Goal: Use online tool/utility: Utilize a website feature to perform a specific function

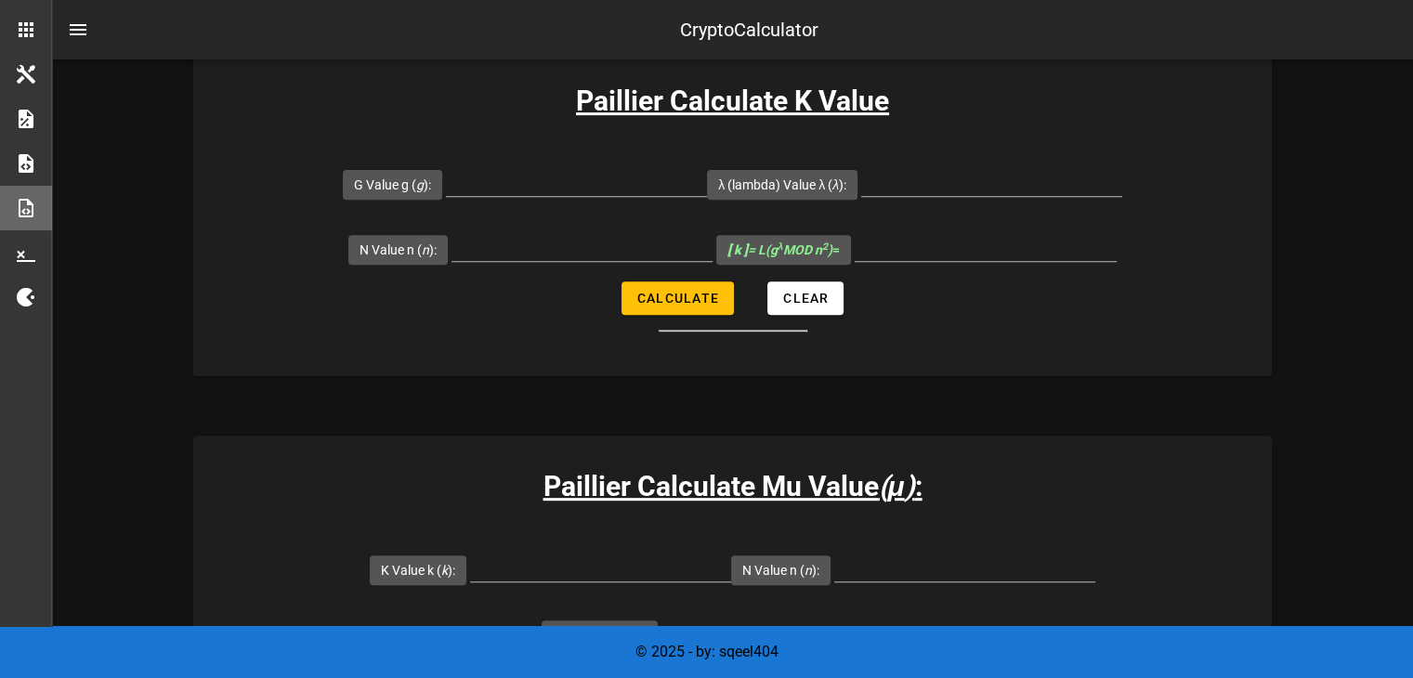
scroll to position [866, 0]
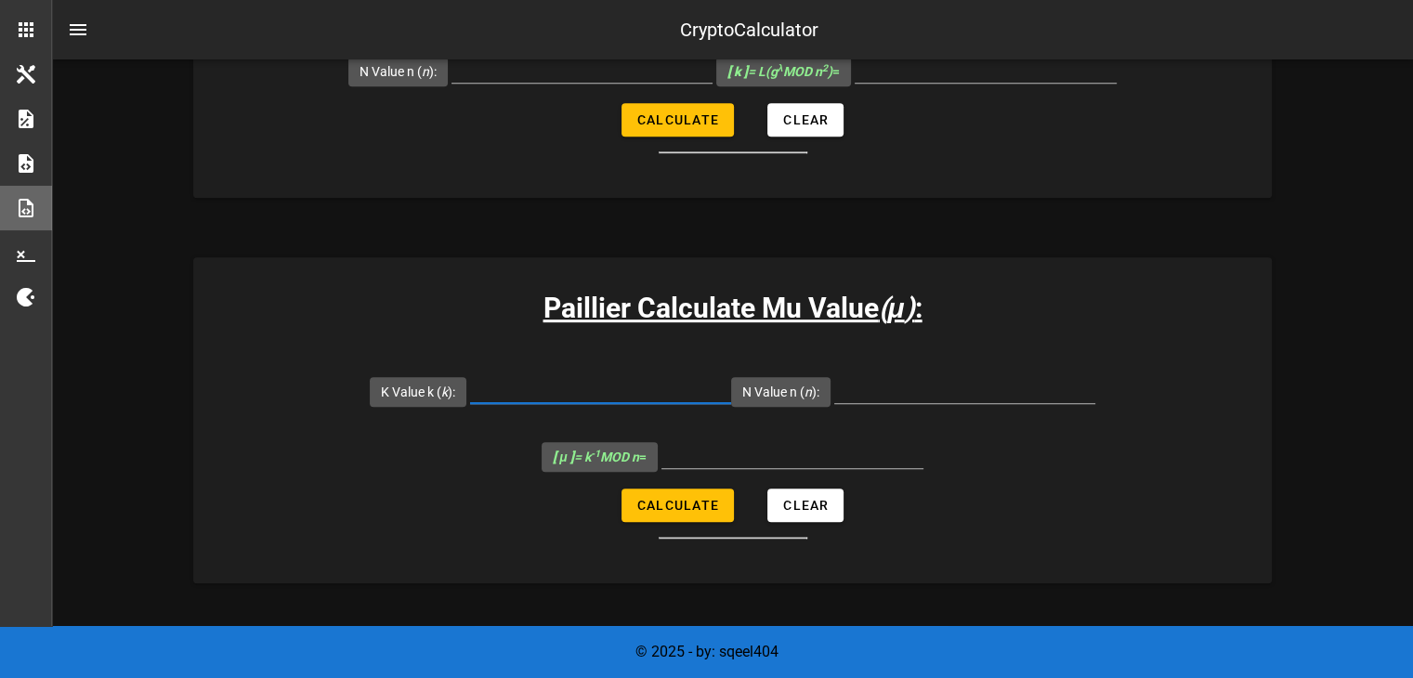
click at [622, 380] on input "K Value k ( k ):" at bounding box center [600, 388] width 261 height 30
type input "5143"
click at [862, 395] on input "N Value n ( n ):" at bounding box center [964, 388] width 261 height 30
type input "6527"
click at [692, 517] on button "Calculate" at bounding box center [677, 505] width 112 height 33
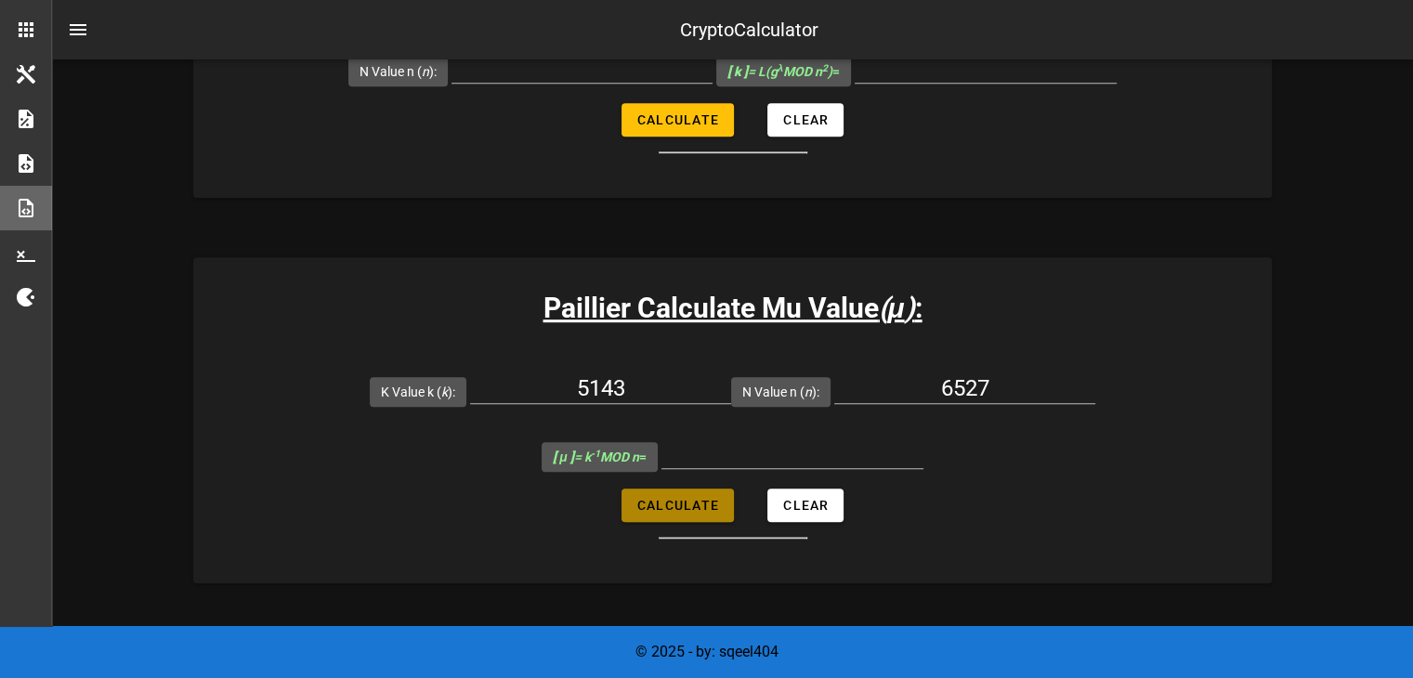
type input "6145"
click at [792, 447] on input "6145" at bounding box center [792, 453] width 262 height 30
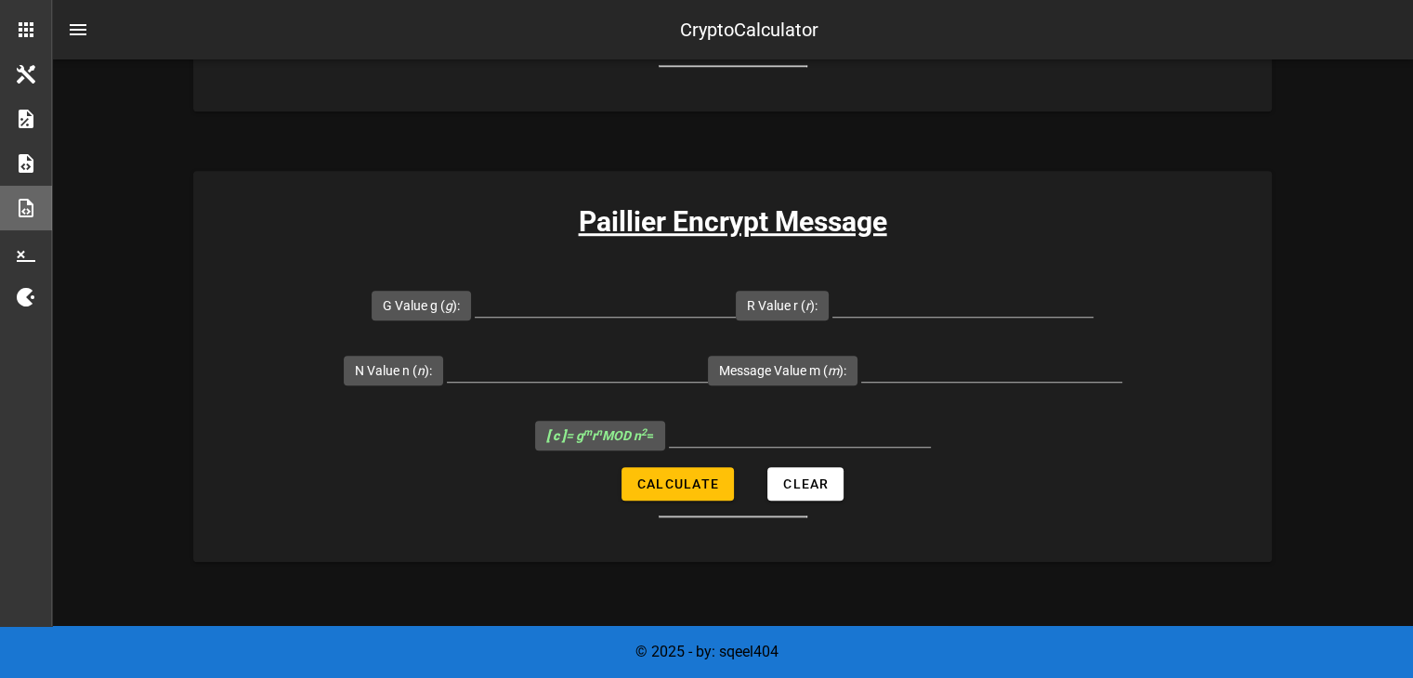
scroll to position [1339, 0]
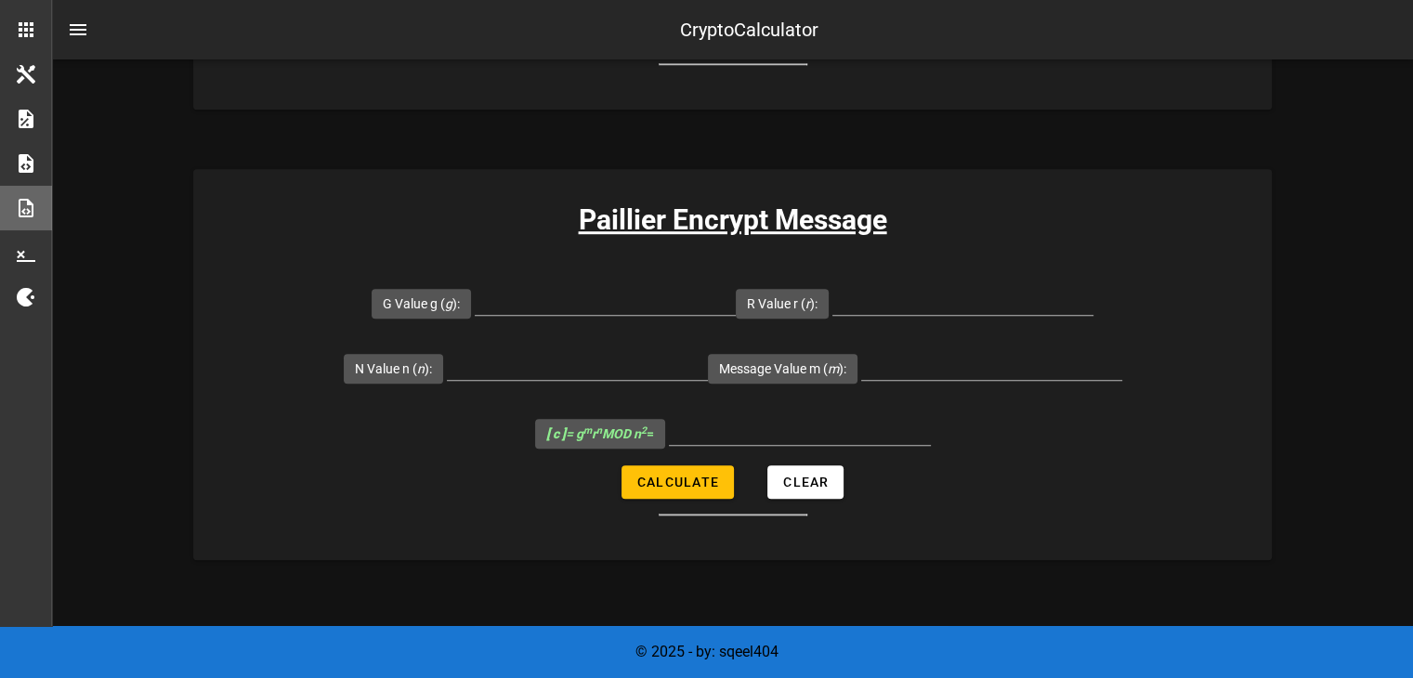
click at [859, 347] on div "Message Value m ( m ):" at bounding box center [915, 367] width 414 height 65
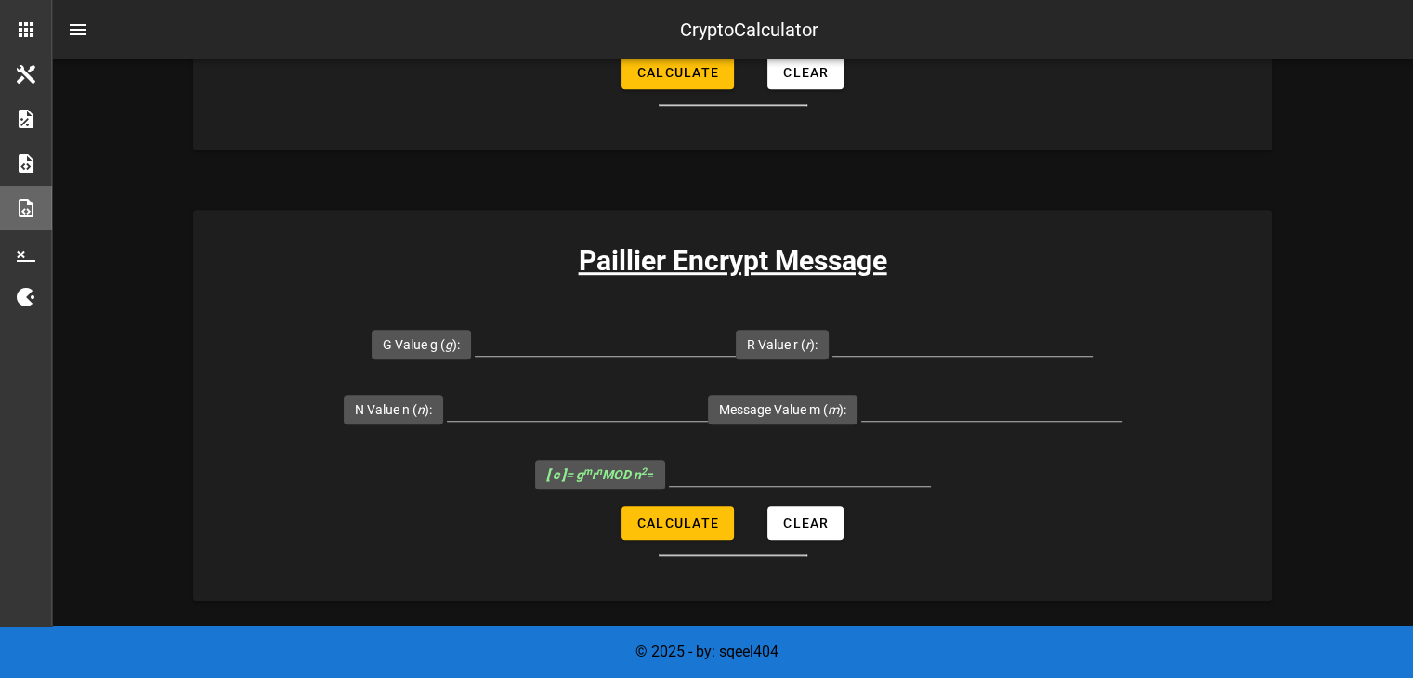
scroll to position [1311, 0]
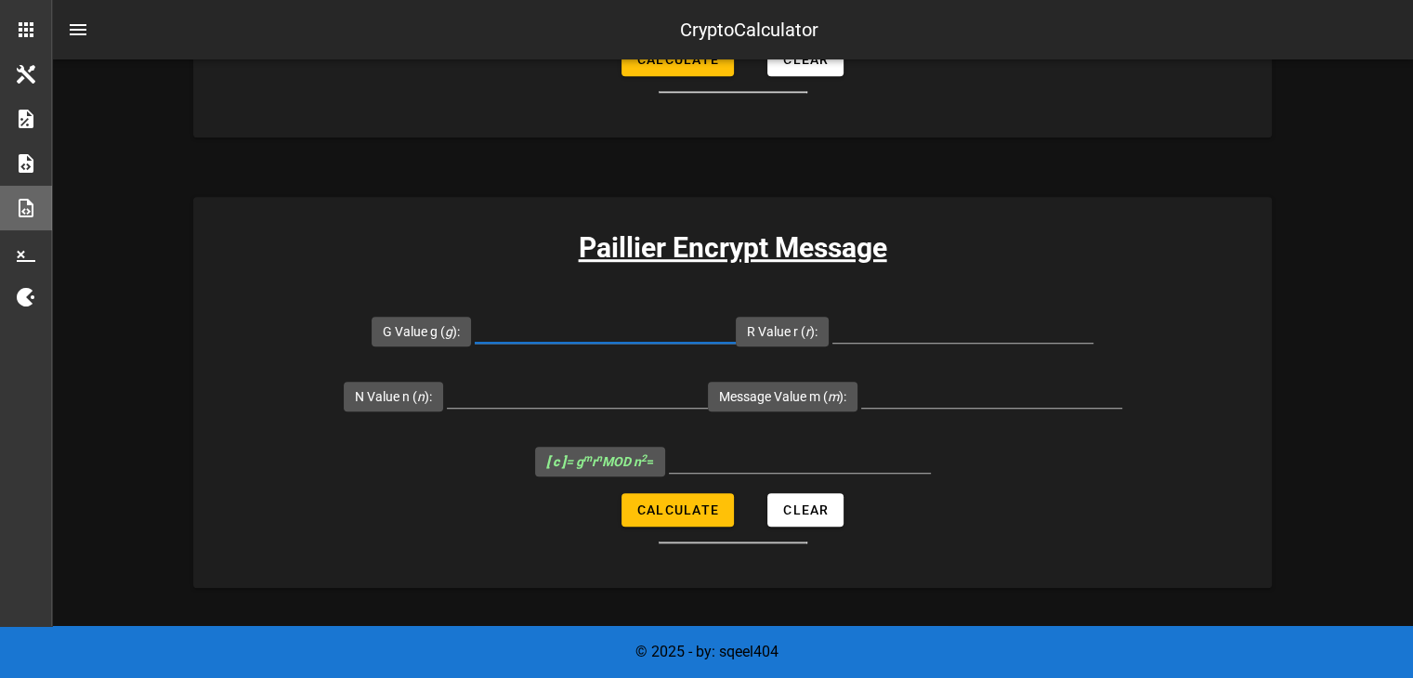
click at [563, 331] on input "G Value g ( g ):" at bounding box center [605, 328] width 261 height 30
type input "7019"
click at [933, 324] on input "R Value r ( r ):" at bounding box center [962, 328] width 261 height 30
type input "74"
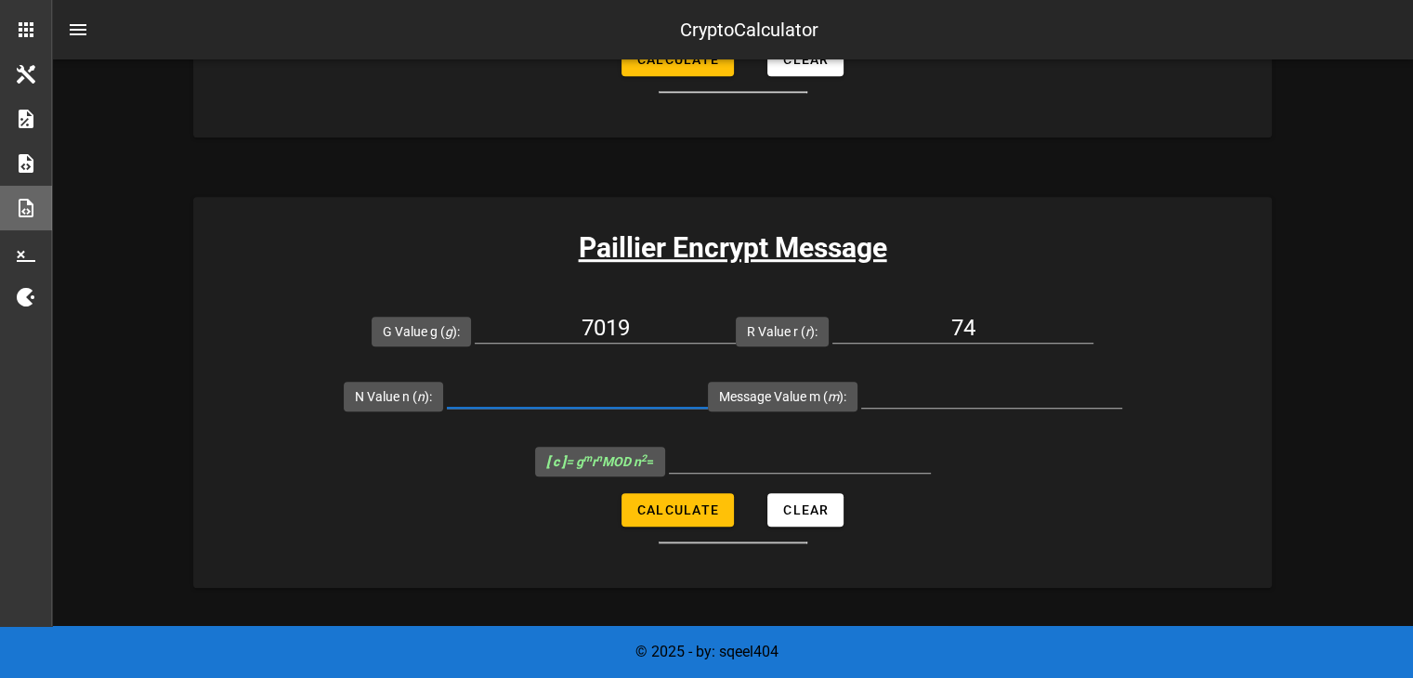
click at [591, 398] on input "N Value n ( n ):" at bounding box center [577, 393] width 261 height 30
type input "6527"
click at [952, 393] on input "Message Value m ( m ):" at bounding box center [991, 393] width 261 height 30
type input "64"
click at [698, 512] on span "Calculate" at bounding box center [677, 509] width 83 height 15
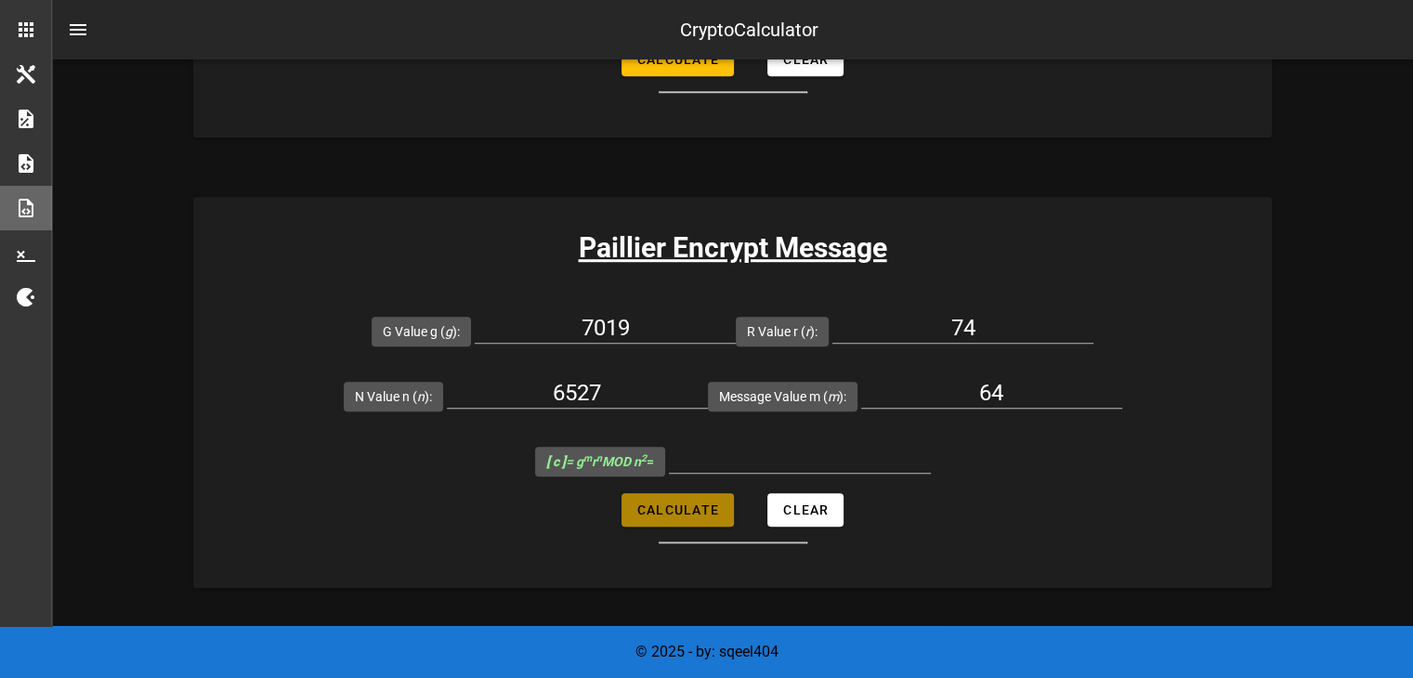
type input "28781523"
click at [1022, 389] on input "64" at bounding box center [991, 393] width 261 height 30
type input "6"
type input "16"
click at [972, 328] on input "74" at bounding box center [962, 328] width 261 height 30
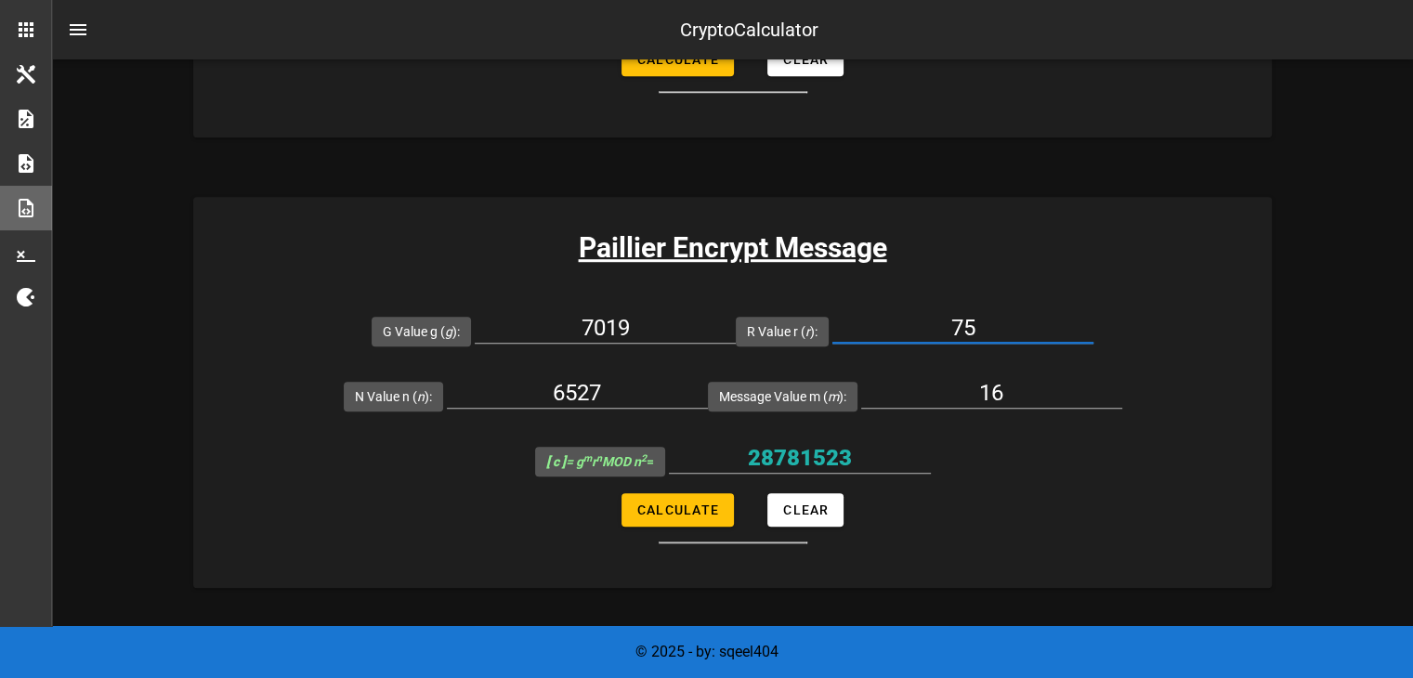
type input "75"
click at [680, 525] on form "G Value g ( g ): 7019 R Value r ( r ): 75 N Value n ( n ): 6527 Message Value m…" at bounding box center [732, 420] width 1078 height 245
click at [676, 516] on button "Calculate" at bounding box center [677, 509] width 112 height 33
type input "35730009"
click at [996, 330] on input "75" at bounding box center [962, 328] width 261 height 30
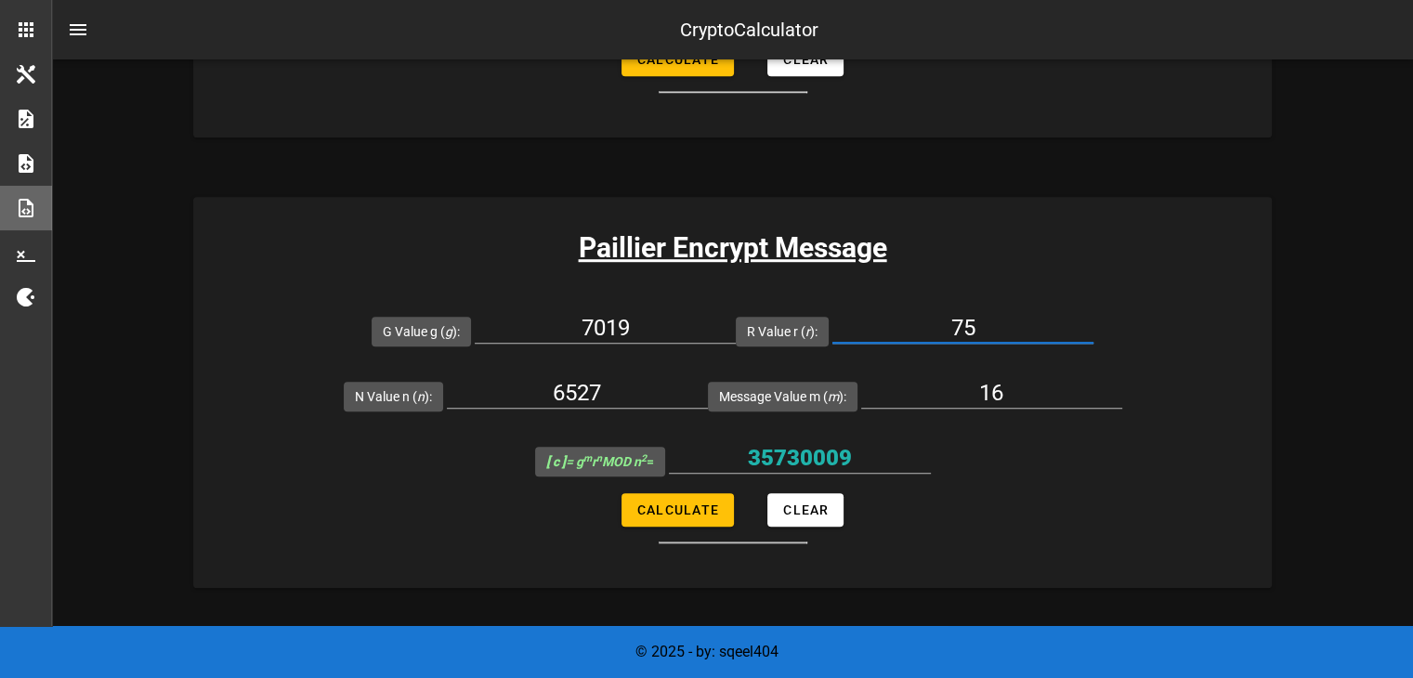
type input "7"
type input "8"
type input "80"
click at [1009, 390] on input "16" at bounding box center [991, 393] width 261 height 30
type input "1"
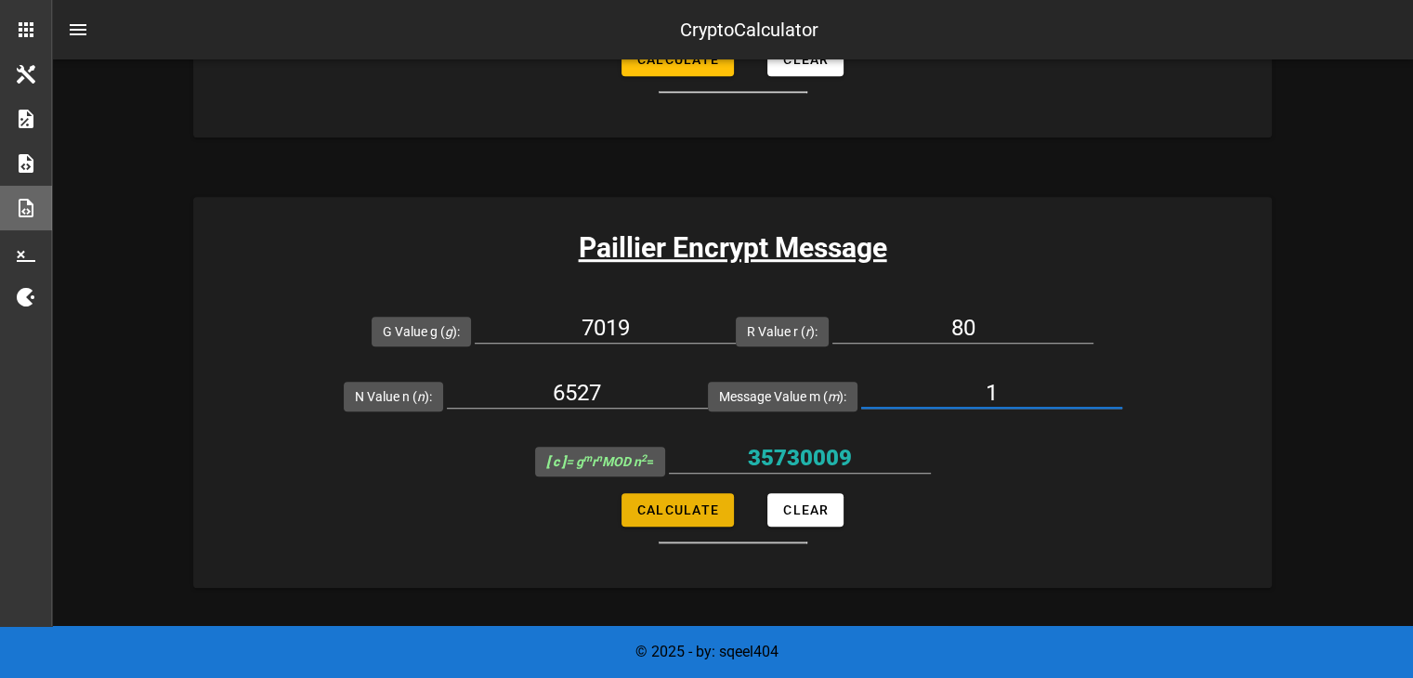
type input "1"
click at [669, 502] on span "Calculate" at bounding box center [677, 509] width 83 height 15
type input "28502453"
click at [1009, 332] on input "80" at bounding box center [962, 328] width 261 height 30
type input "8"
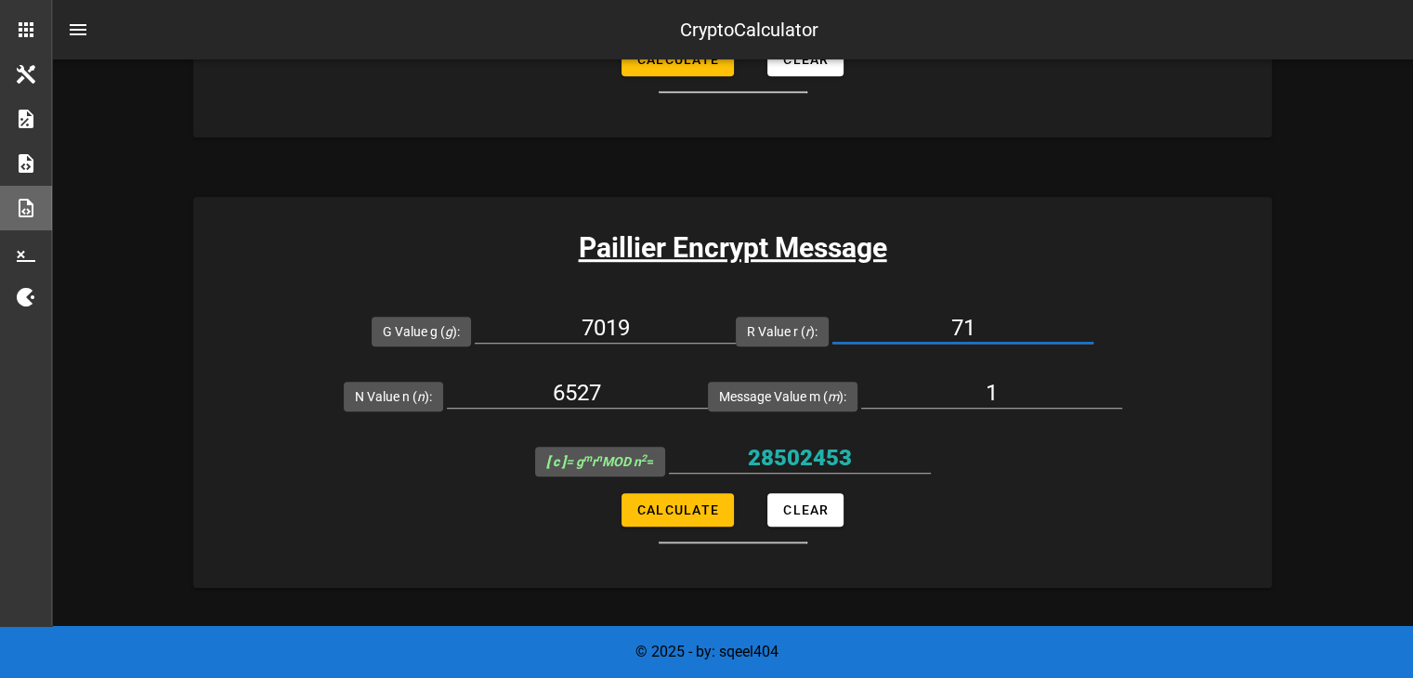
type input "71"
click at [1001, 387] on input "1" at bounding box center [991, 393] width 261 height 30
type input "256"
click at [717, 494] on button "Calculate" at bounding box center [677, 509] width 112 height 33
type input "22787030"
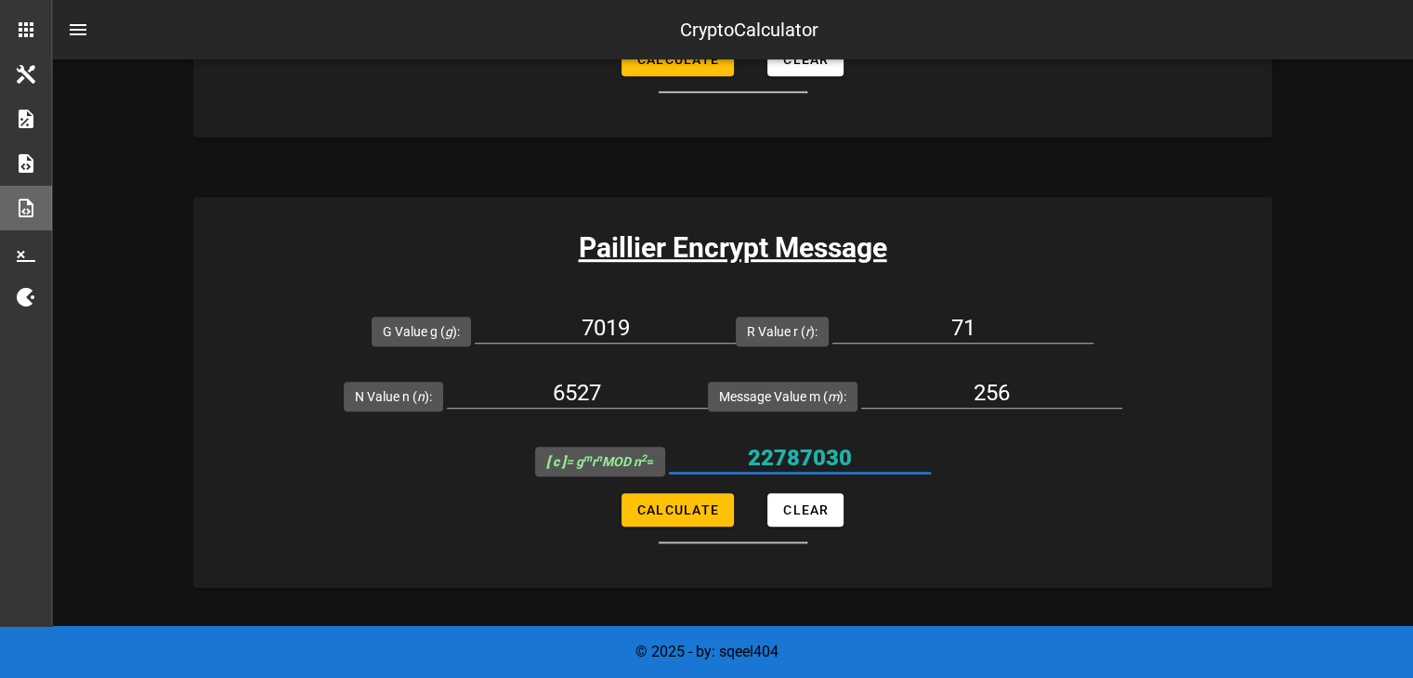
click at [810, 458] on input "22787030" at bounding box center [800, 458] width 262 height 30
click at [1003, 309] on div "71" at bounding box center [962, 332] width 261 height 61
click at [997, 319] on input "71" at bounding box center [962, 328] width 261 height 30
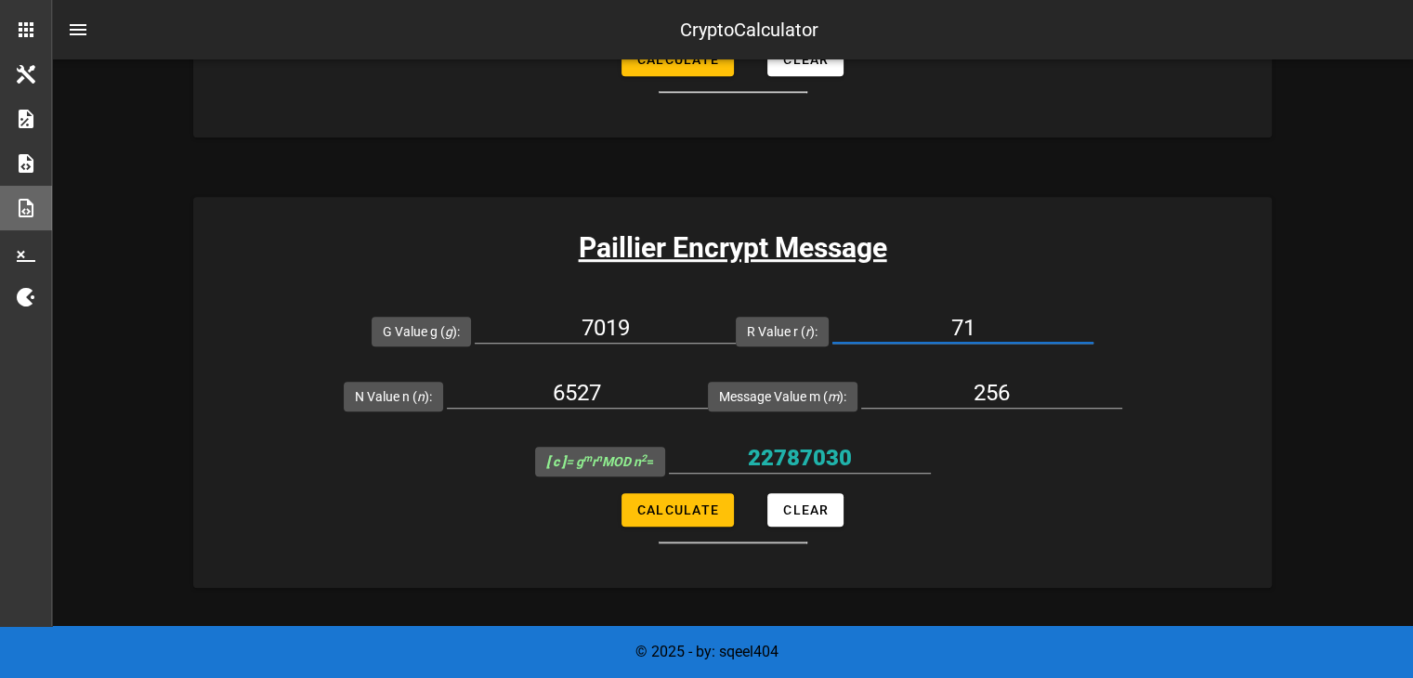
click at [997, 319] on input "71" at bounding box center [962, 328] width 261 height 30
type input "72"
click at [681, 502] on span "Calculate" at bounding box center [677, 509] width 83 height 15
click at [676, 508] on span "Calculate" at bounding box center [677, 509] width 83 height 15
type input "6155676"
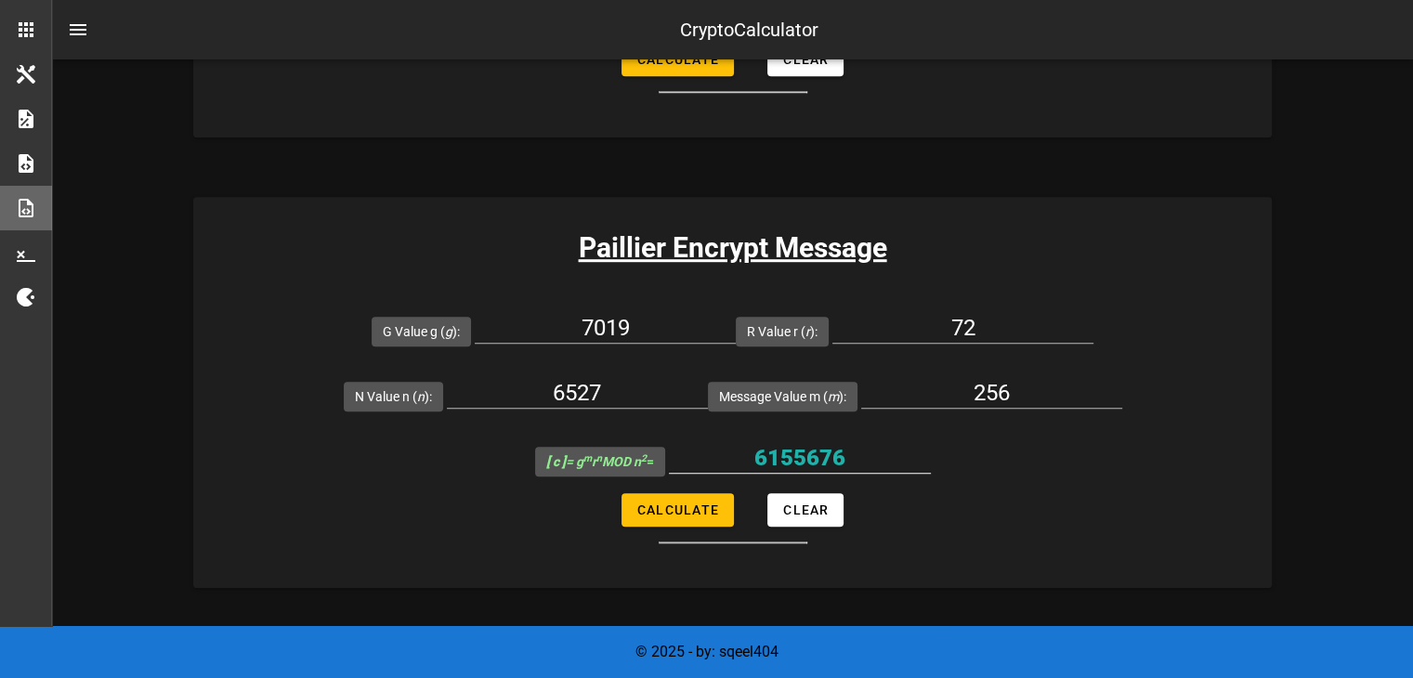
click at [819, 462] on input "6155676" at bounding box center [800, 458] width 262 height 30
click at [981, 313] on input "72" at bounding box center [962, 328] width 261 height 30
click at [702, 513] on span "Calculate" at bounding box center [677, 509] width 83 height 15
type input "6155676"
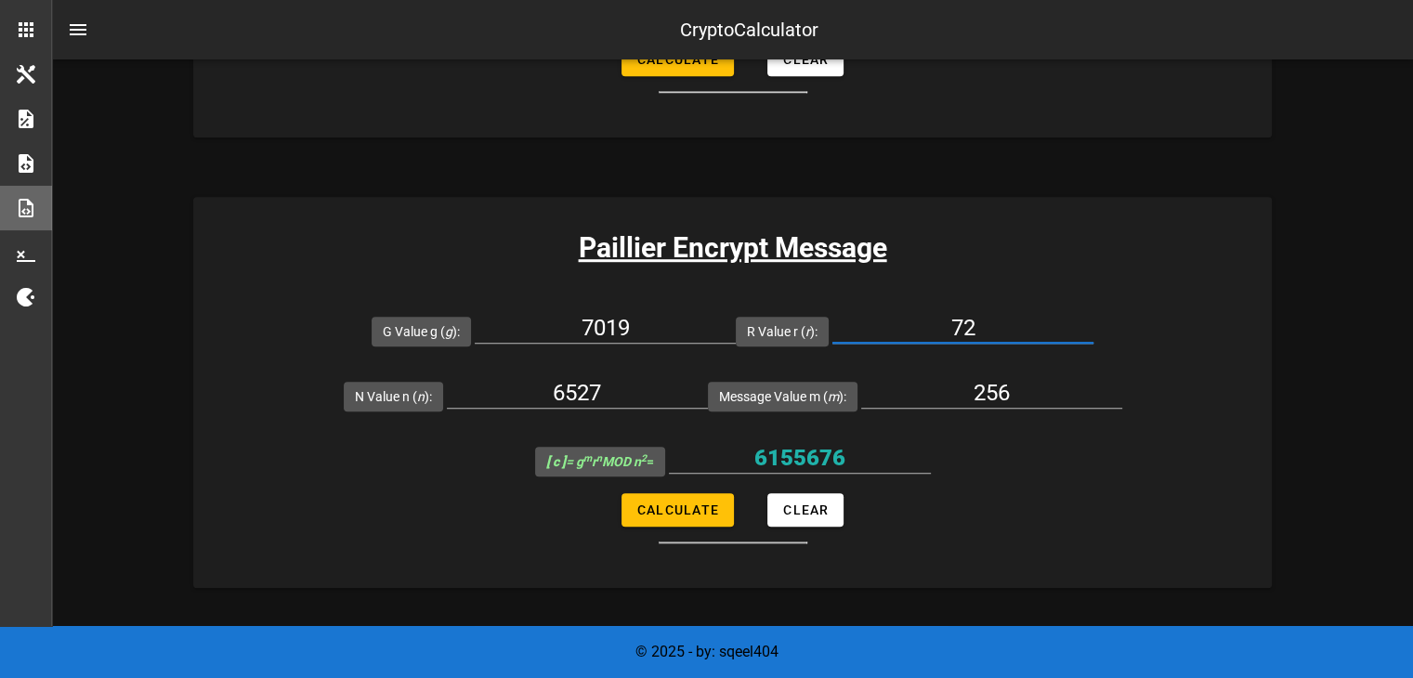
click at [1011, 333] on input "72" at bounding box center [962, 328] width 261 height 30
type input "73"
click at [713, 502] on span "Calculate" at bounding box center [677, 509] width 83 height 15
type input "26435665"
click at [973, 332] on input "73" at bounding box center [962, 328] width 261 height 30
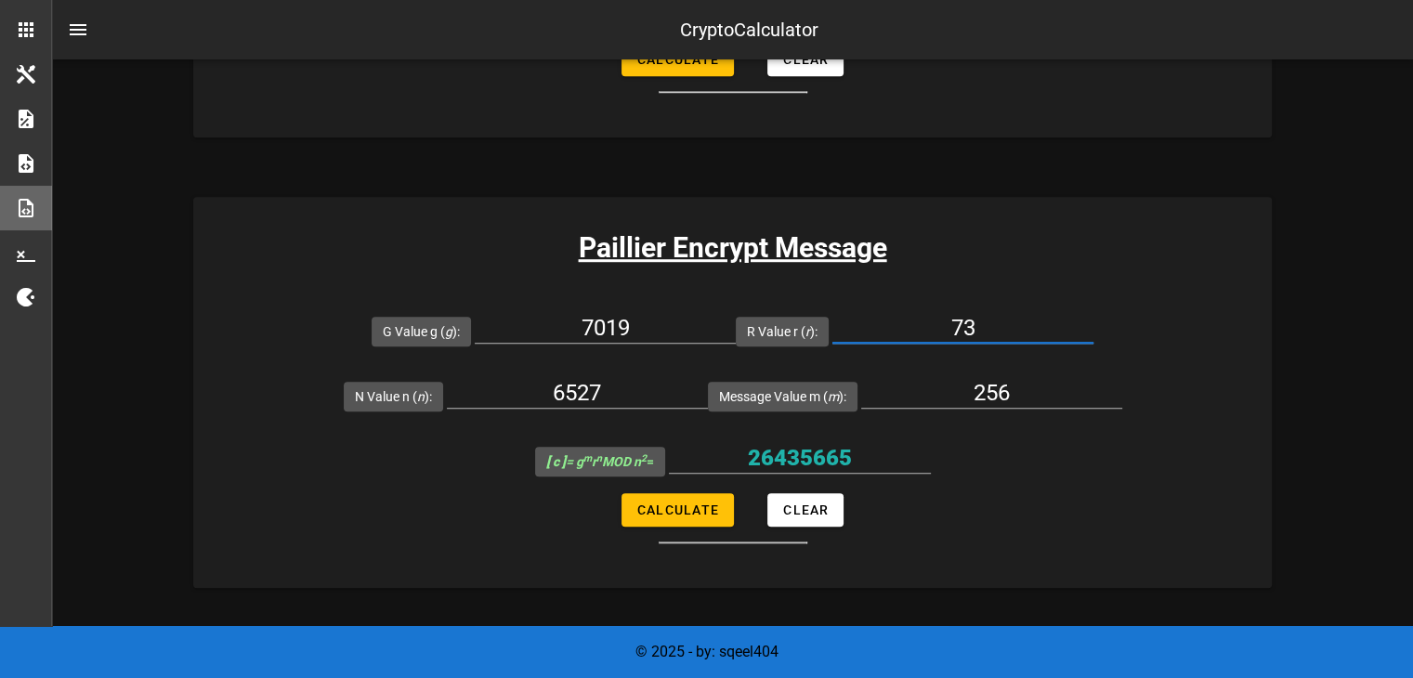
click at [973, 332] on input "73" at bounding box center [962, 328] width 261 height 30
type input "74"
click at [683, 517] on button "Calculate" at bounding box center [677, 509] width 112 height 33
type input "5713316"
click at [799, 454] on input "5713316" at bounding box center [800, 458] width 262 height 30
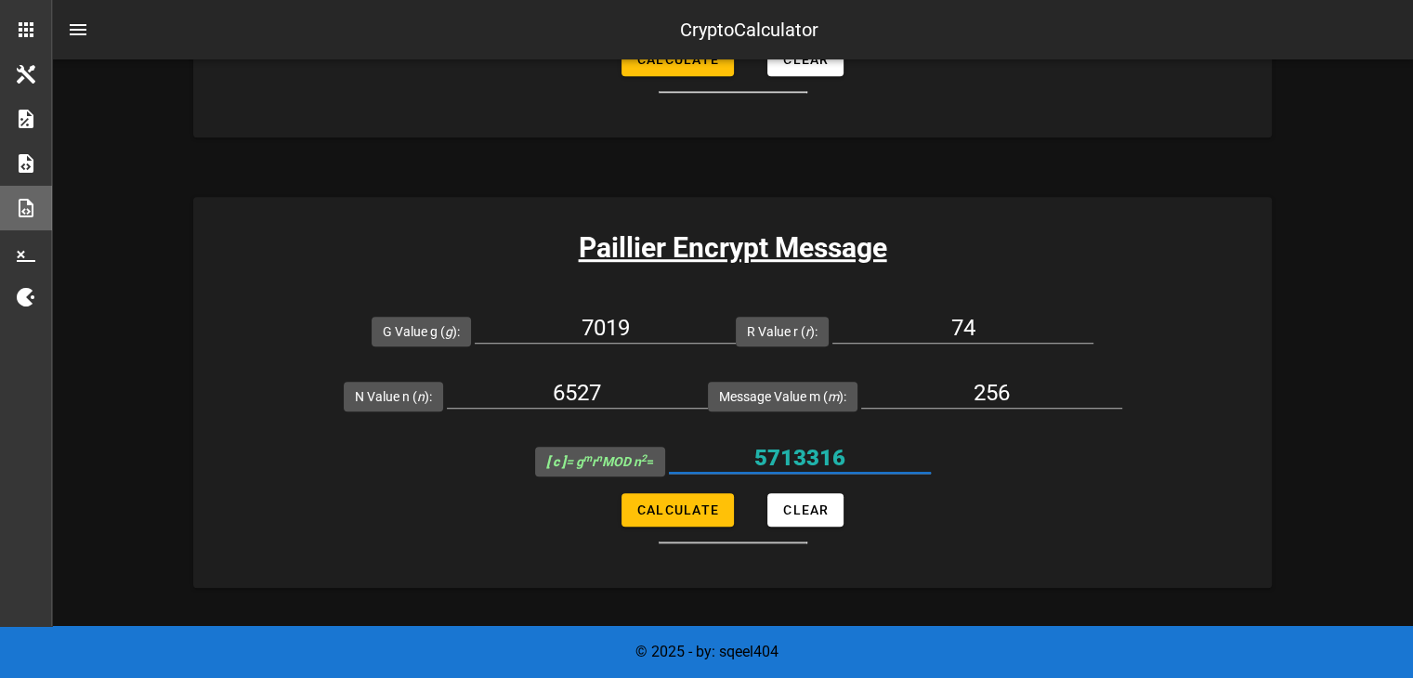
click at [799, 454] on input "5713316" at bounding box center [800, 458] width 262 height 30
click at [996, 307] on div "74" at bounding box center [962, 332] width 261 height 61
click at [996, 320] on input "74" at bounding box center [962, 328] width 261 height 30
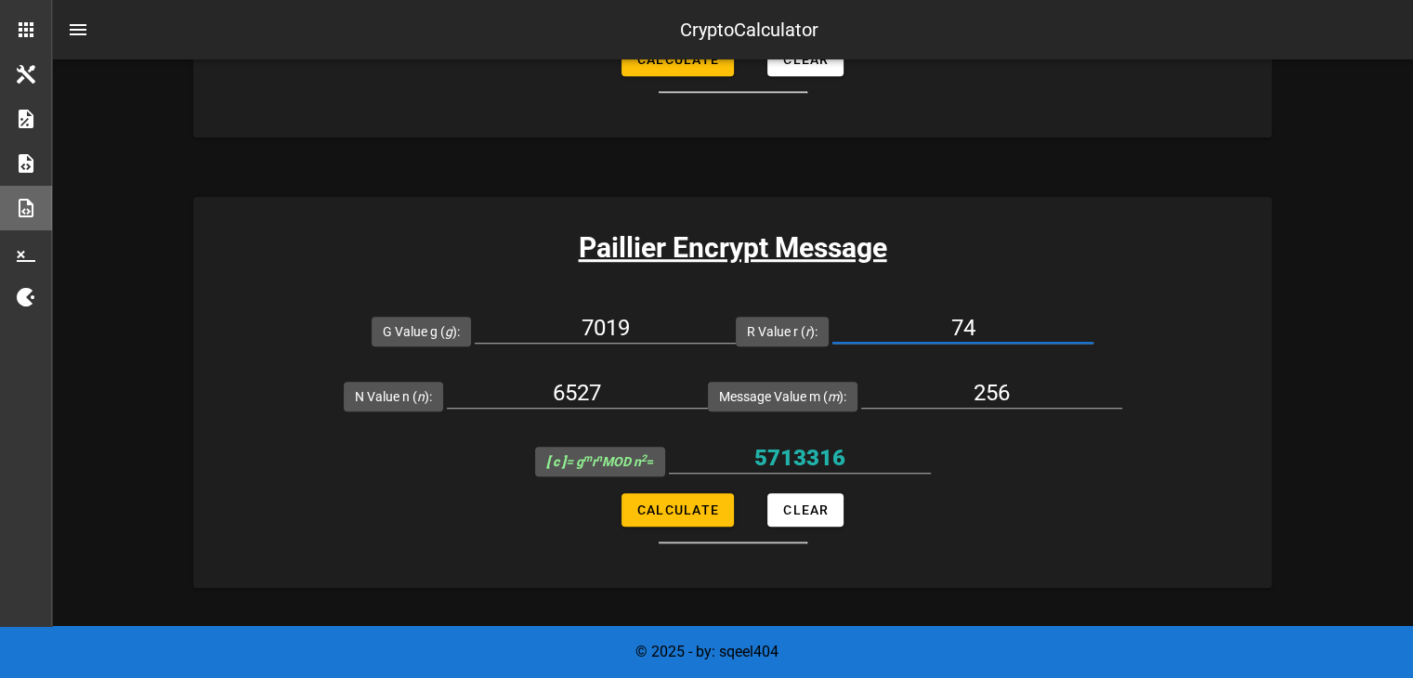
click at [996, 320] on input "74" at bounding box center [962, 328] width 261 height 30
type input "73"
click at [698, 514] on span "Calculate" at bounding box center [677, 509] width 83 height 15
type input "26435665"
click at [813, 447] on input "26435665" at bounding box center [800, 458] width 262 height 30
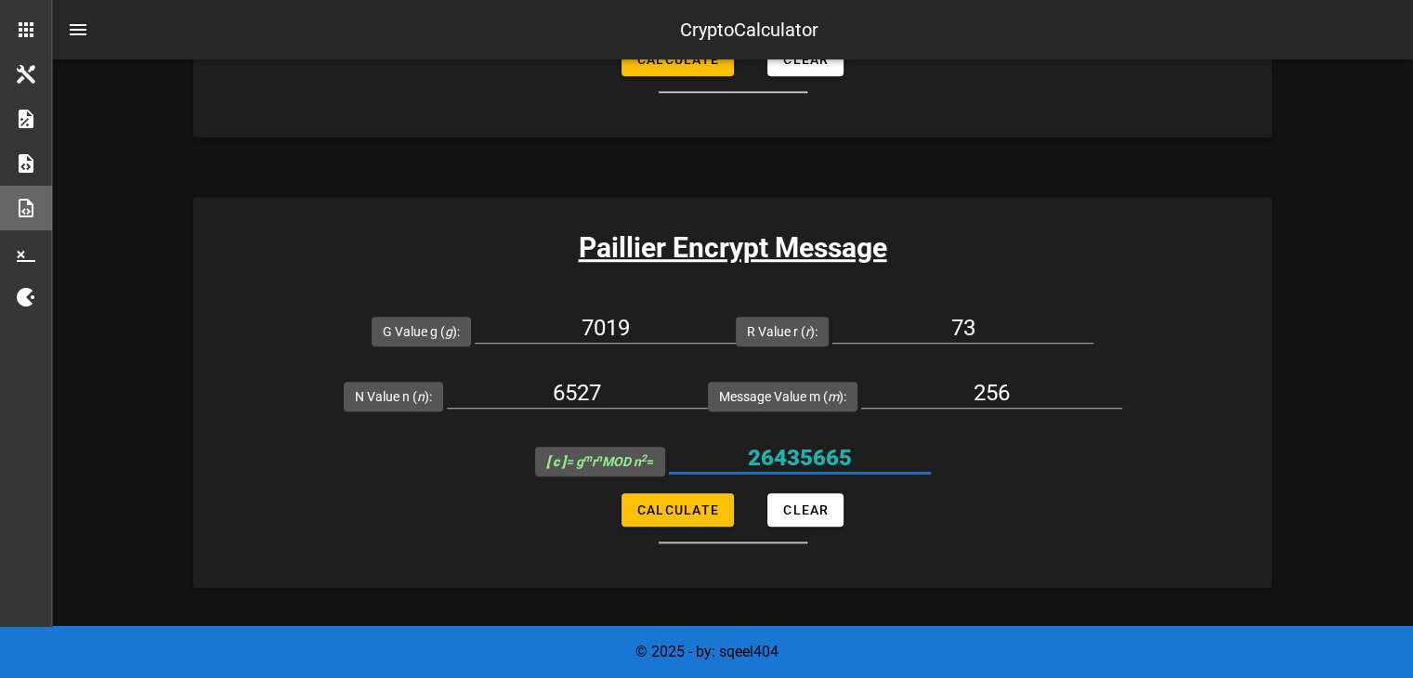
click at [813, 447] on input "26435665" at bounding box center [800, 458] width 262 height 30
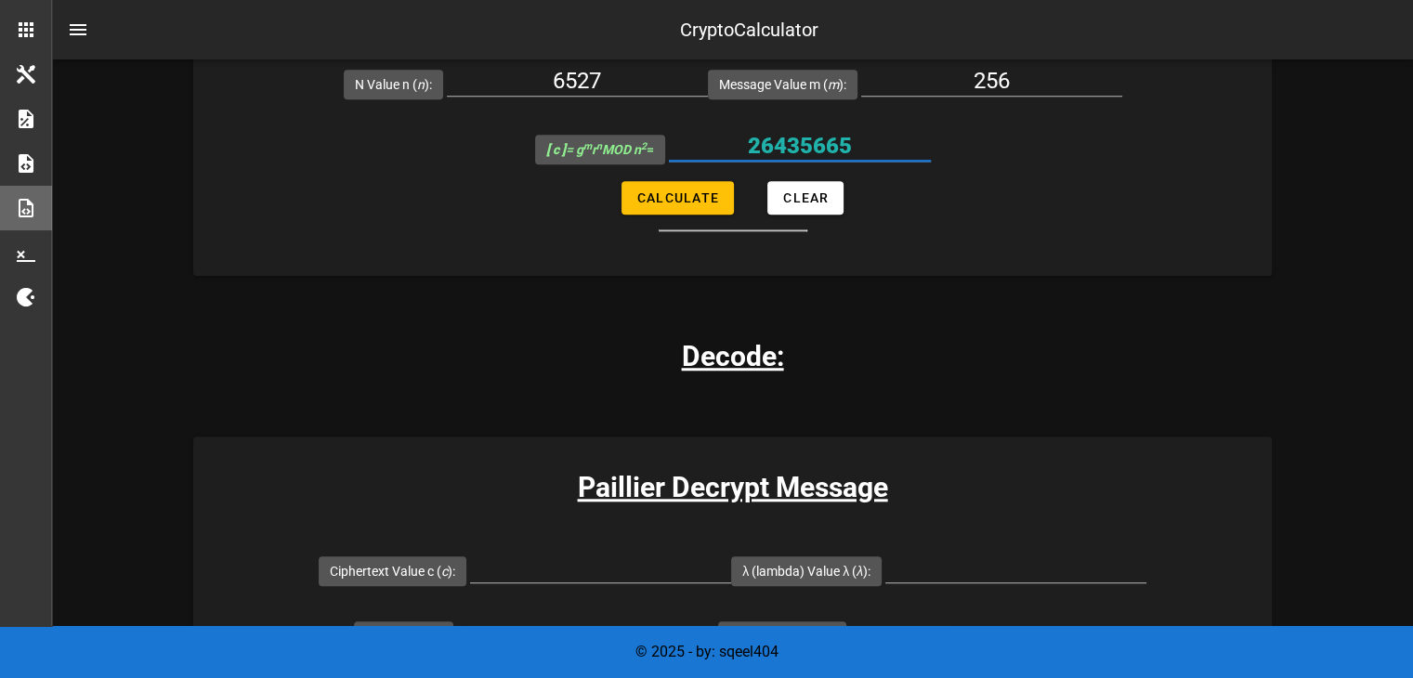
scroll to position [1936, 0]
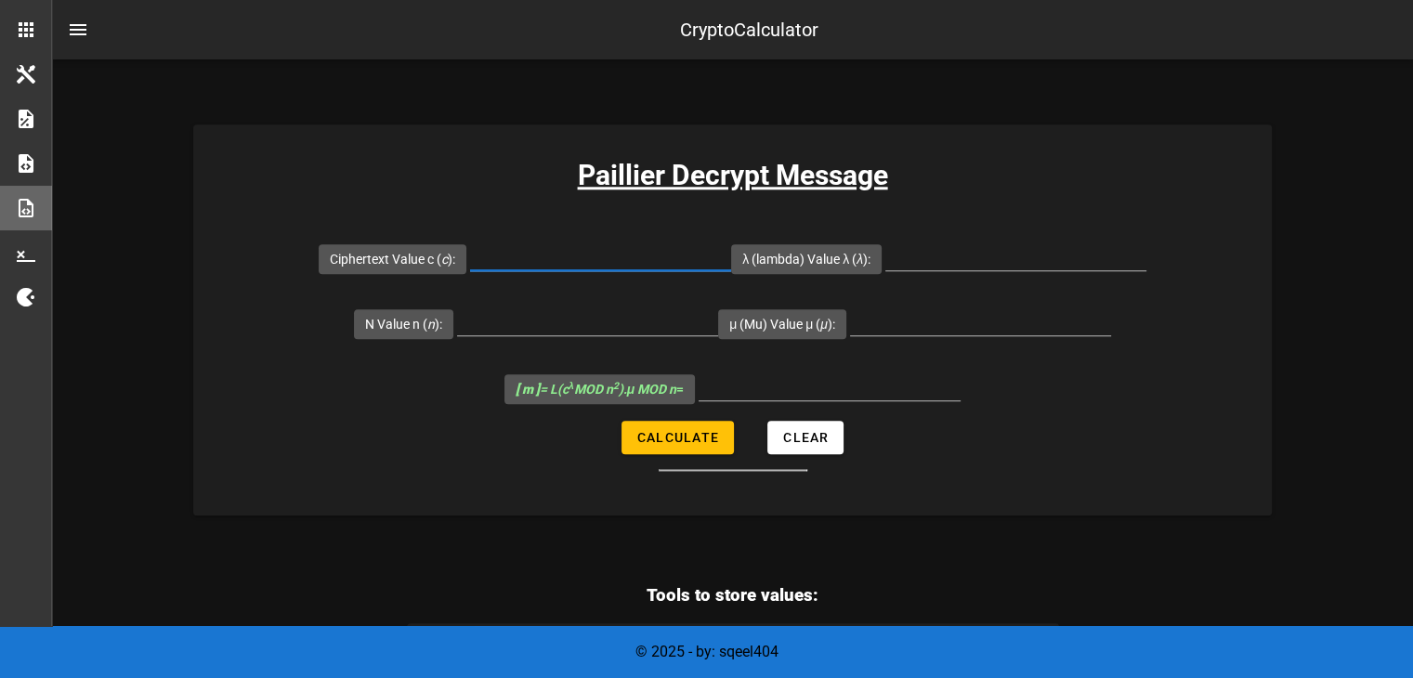
click at [664, 259] on input "Ciphertext Value c ( c ):" at bounding box center [600, 256] width 261 height 30
paste input "30566829"
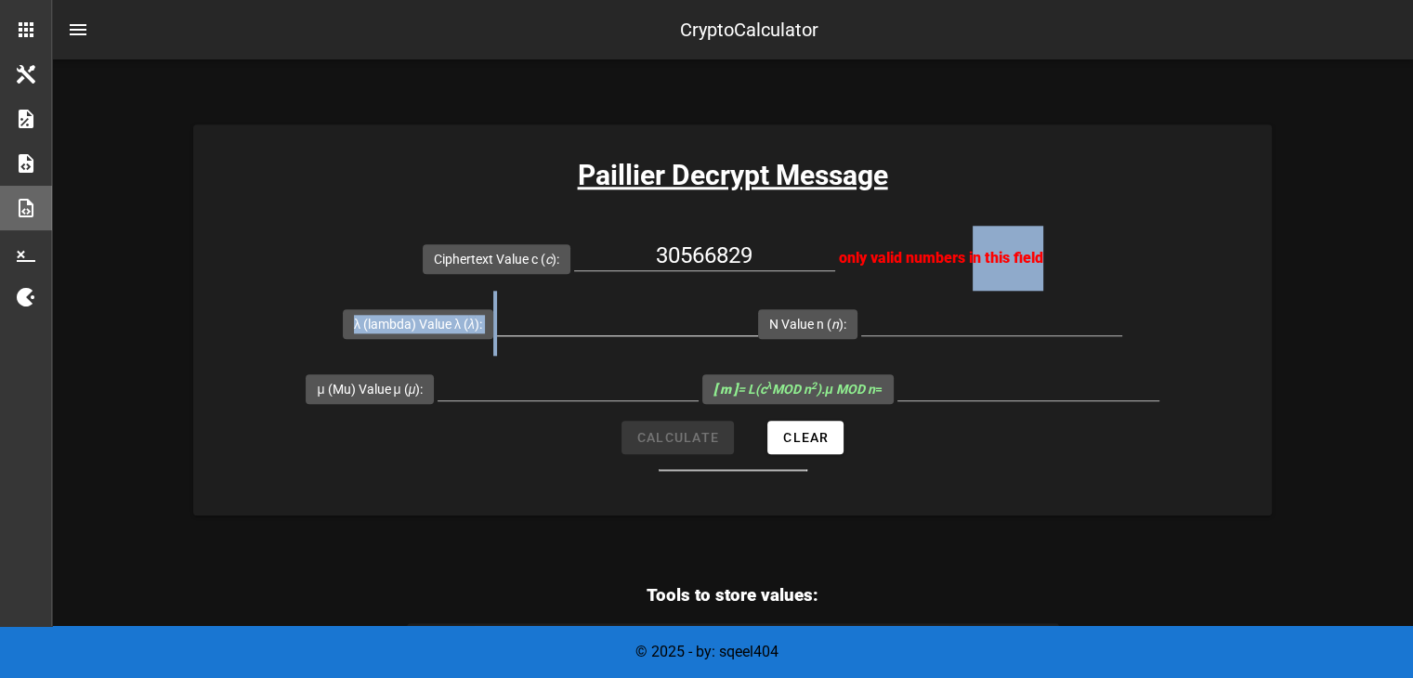
drag, startPoint x: 966, startPoint y: 268, endPoint x: 703, endPoint y: 300, distance: 264.7
click at [703, 300] on div at bounding box center [627, 324] width 261 height 61
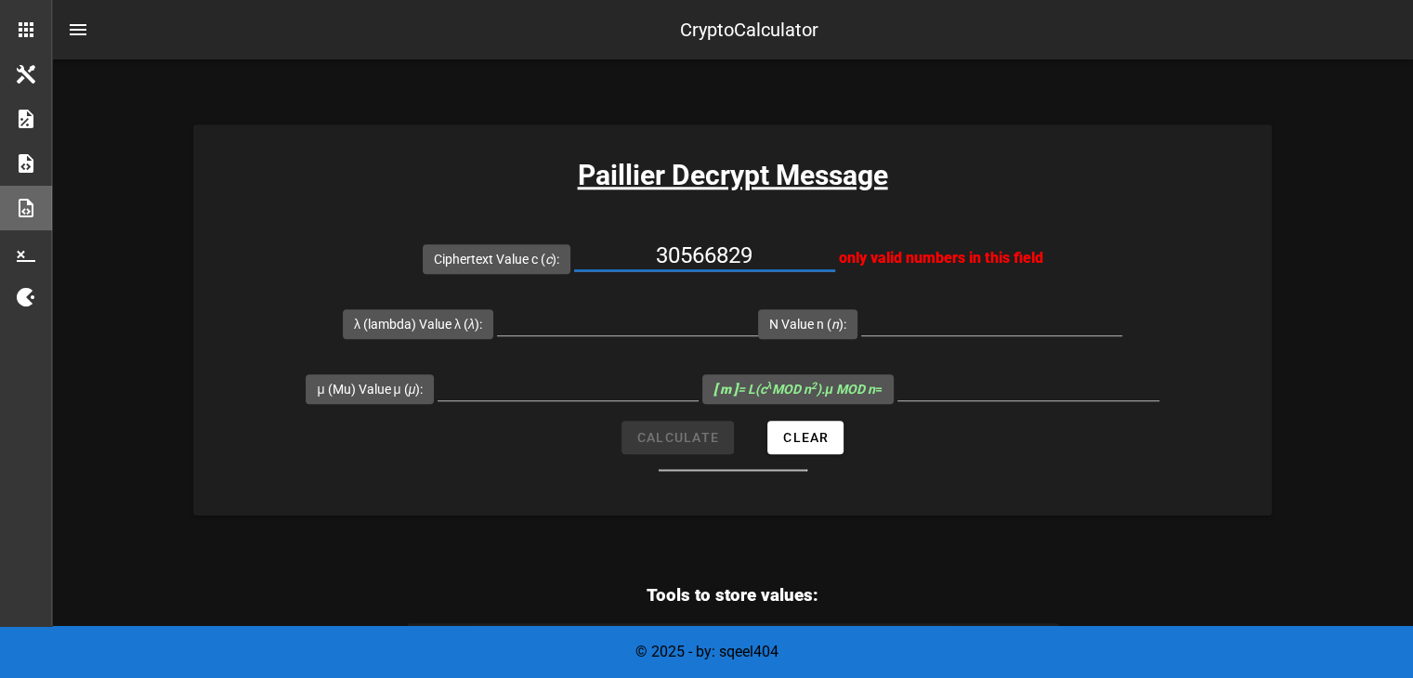
click at [765, 257] on input "30566829" at bounding box center [704, 256] width 261 height 30
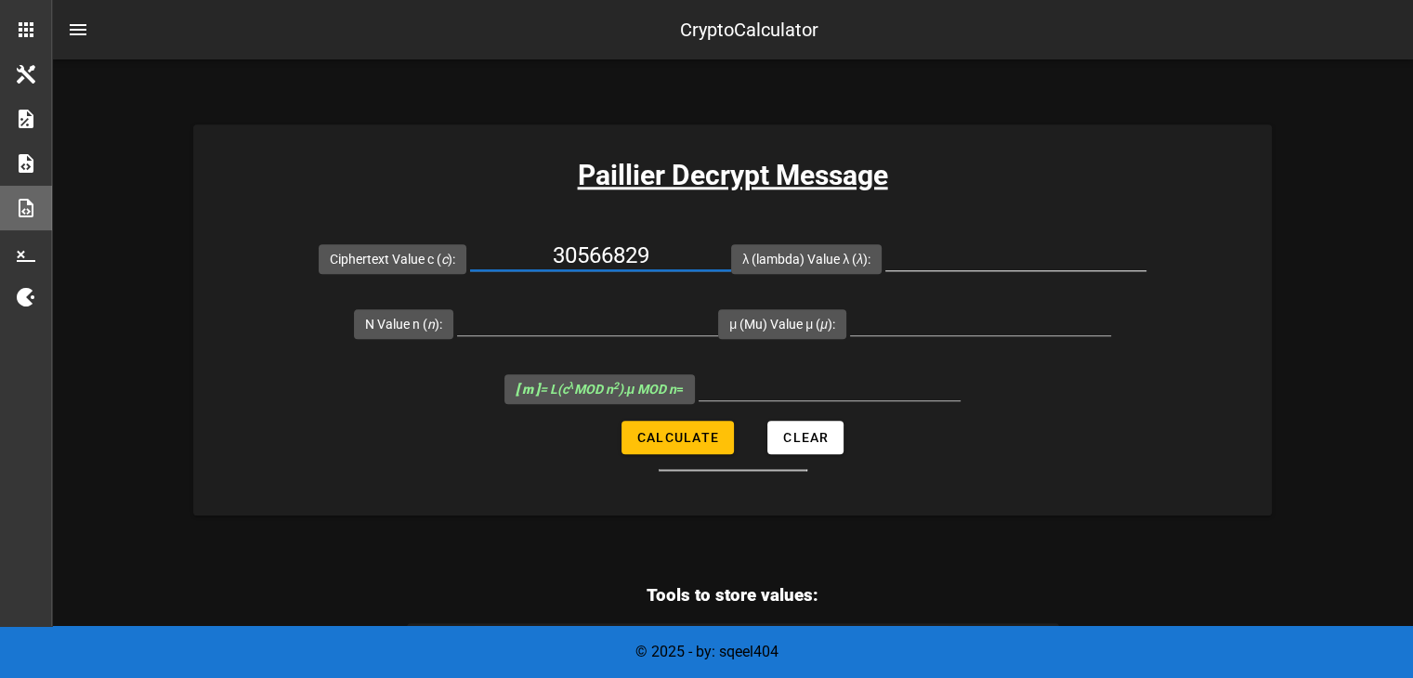
type input "30566829"
click at [951, 254] on input "λ (lambda) Value λ ( λ ):" at bounding box center [1015, 256] width 261 height 30
click at [951, 254] on input "5143" at bounding box center [1015, 256] width 261 height 30
type input "5143"
click at [654, 322] on input "N Value n ( n ):" at bounding box center [587, 321] width 261 height 30
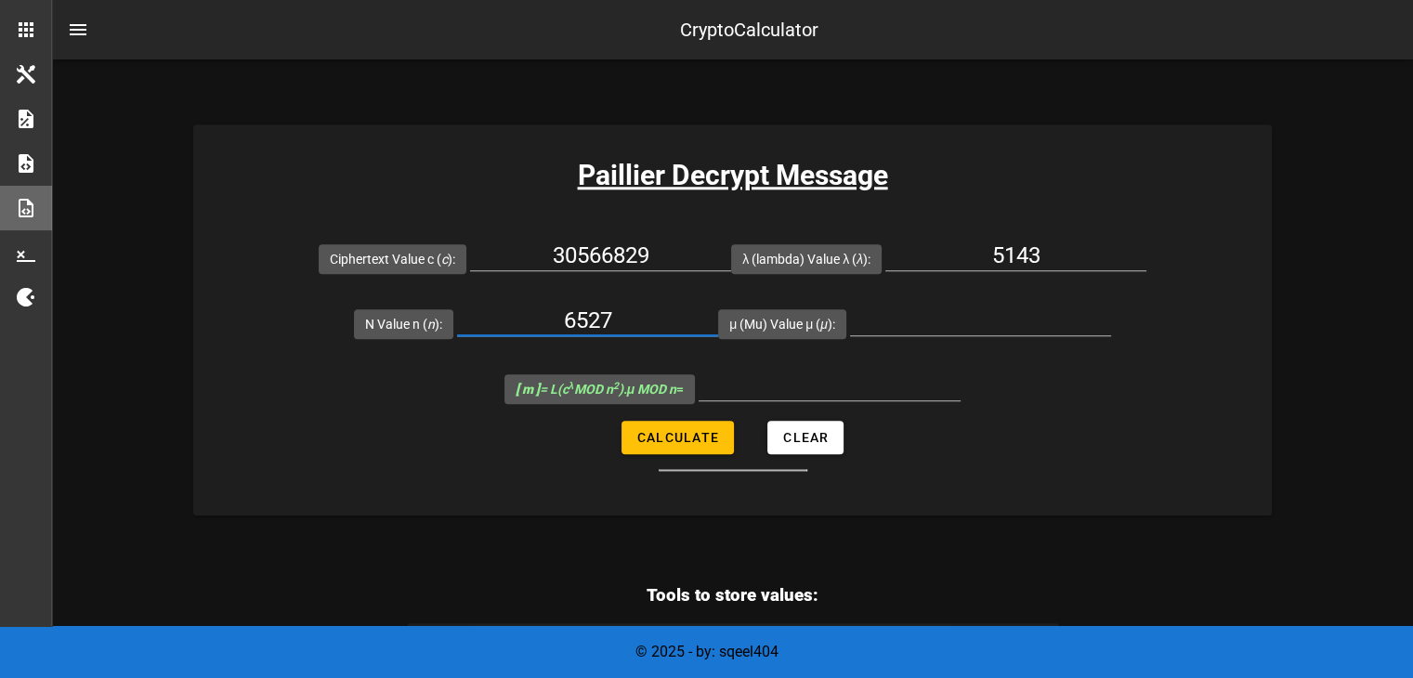
type input "6527"
click at [932, 316] on input "μ (Mu) Value μ ( μ ):" at bounding box center [980, 321] width 261 height 30
type input "6145"
click at [687, 437] on span "Calculate" at bounding box center [677, 437] width 83 height 15
type input "2804"
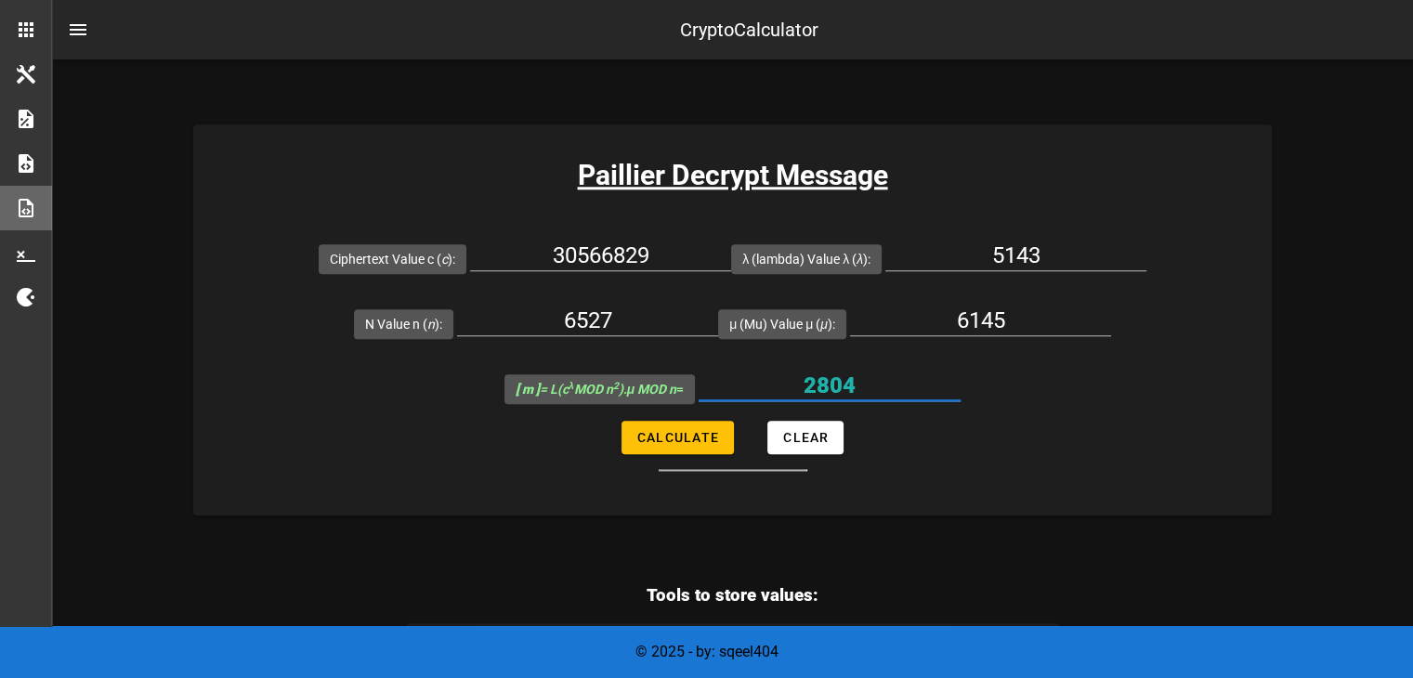
click at [850, 375] on input "2804" at bounding box center [829, 386] width 262 height 30
click at [609, 327] on input "6527" at bounding box center [587, 321] width 261 height 30
click at [1037, 250] on input "5143" at bounding box center [1015, 256] width 261 height 30
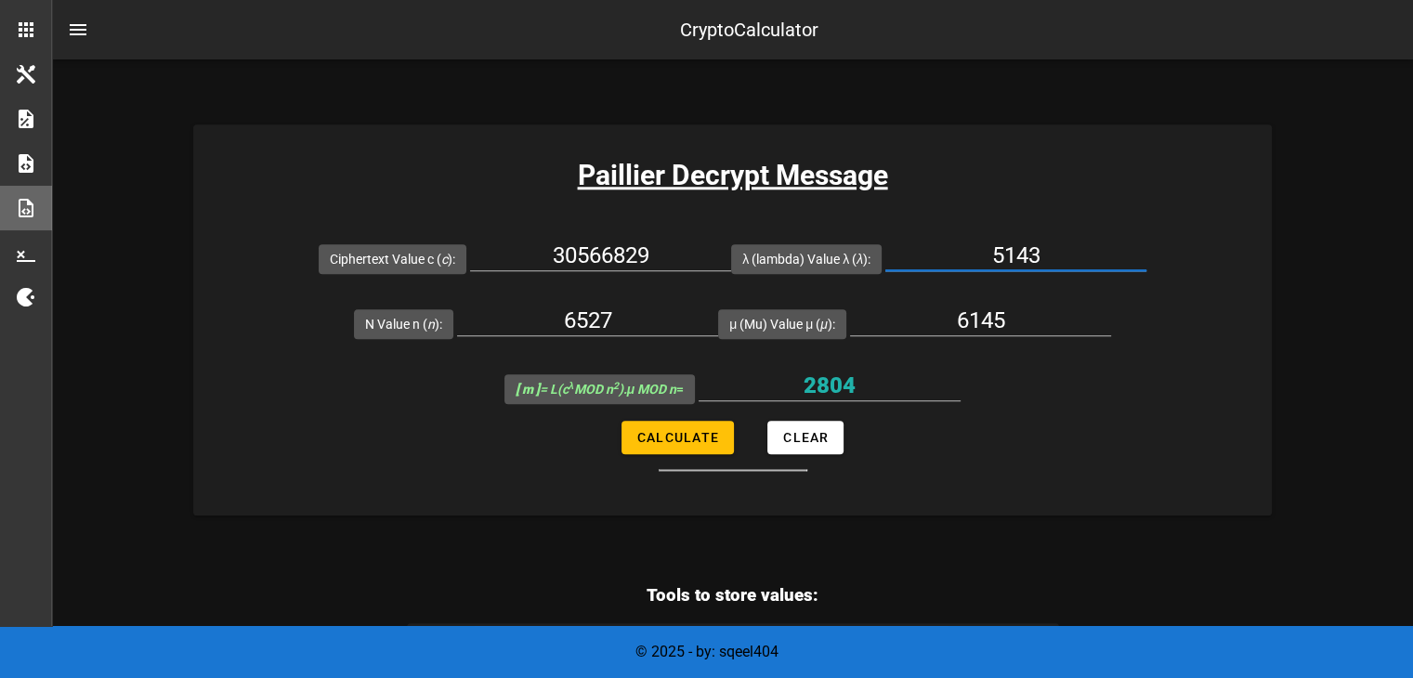
click at [1037, 250] on input "5143" at bounding box center [1015, 256] width 261 height 30
type input "3180"
click at [717, 430] on span "Calculate" at bounding box center [677, 437] width 83 height 15
type input "1075"
click at [837, 397] on div "1075" at bounding box center [829, 386] width 262 height 30
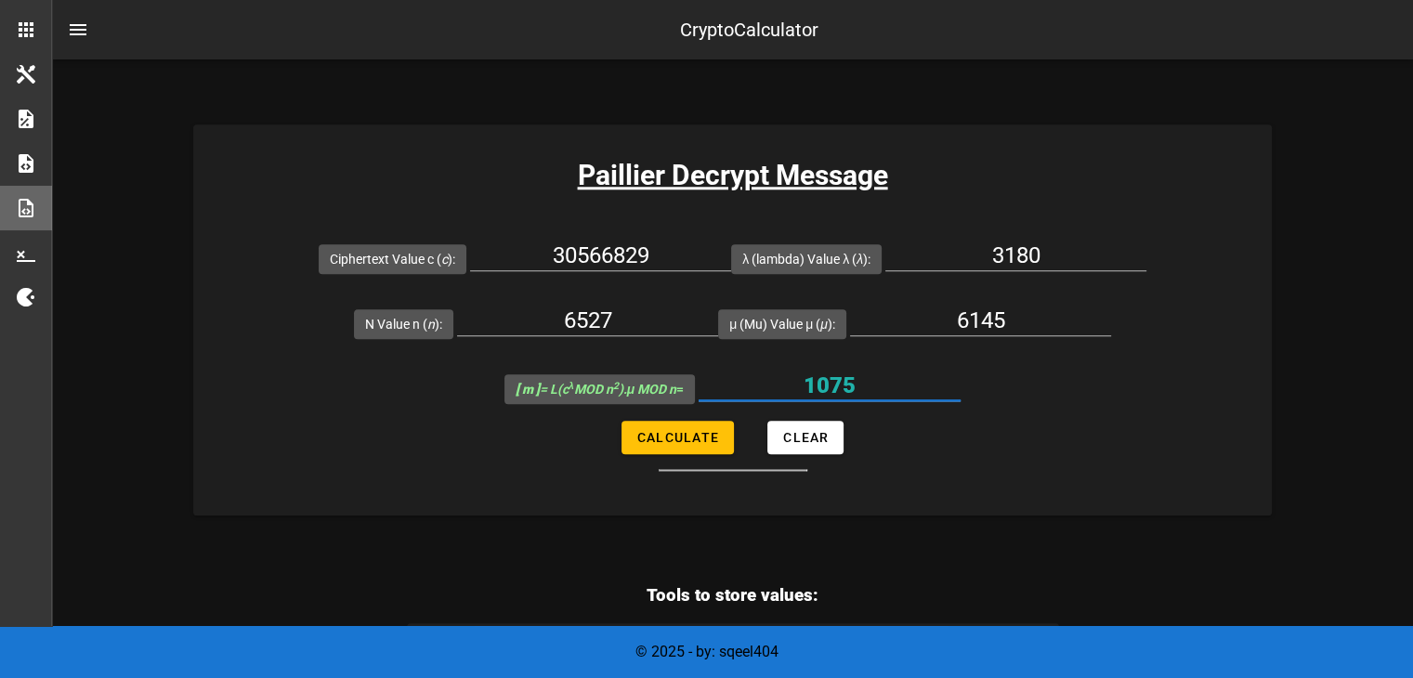
click at [837, 397] on div "1075" at bounding box center [829, 386] width 262 height 30
click at [843, 372] on input "1075" at bounding box center [829, 386] width 262 height 30
